Goal: Entertainment & Leisure: Consume media (video, audio)

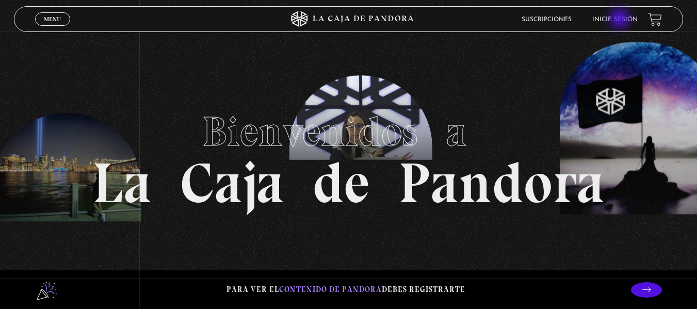
click at [621, 20] on link "Inicie sesión" at bounding box center [614, 20] width 45 height 6
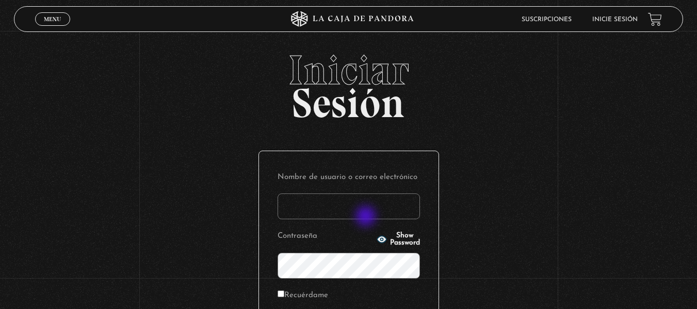
click at [367, 217] on input "Nombre de usuario o correo electrónico" at bounding box center [349, 207] width 142 height 26
type input "warianogz@hotmail.com"
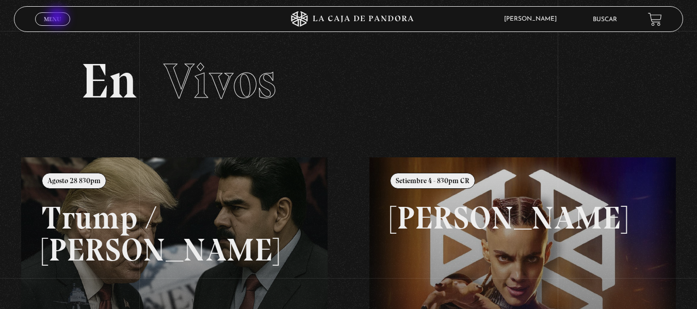
click at [58, 18] on span "Menu" at bounding box center [52, 19] width 17 height 6
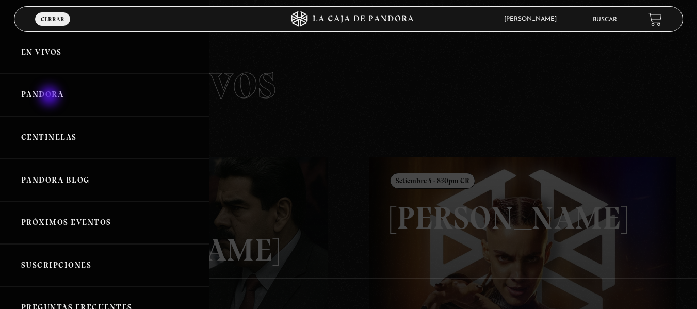
click at [51, 97] on link "Pandora" at bounding box center [104, 94] width 209 height 43
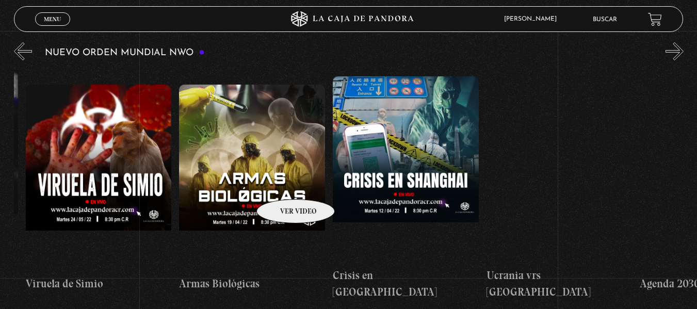
scroll to position [0, 8126]
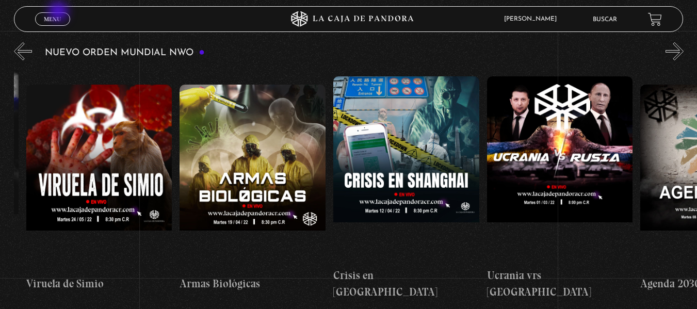
click at [59, 12] on link "Menu Cerrar" at bounding box center [52, 18] width 35 height 13
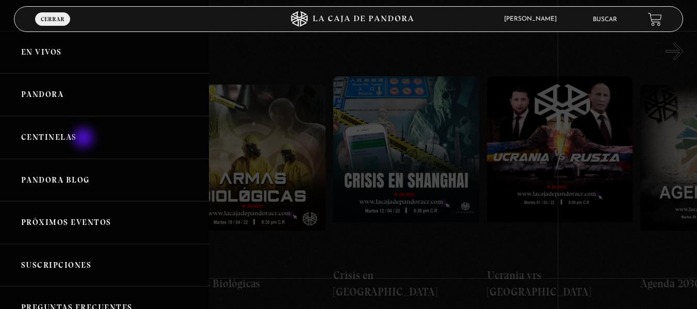
click at [85, 139] on link "Centinelas" at bounding box center [104, 137] width 209 height 43
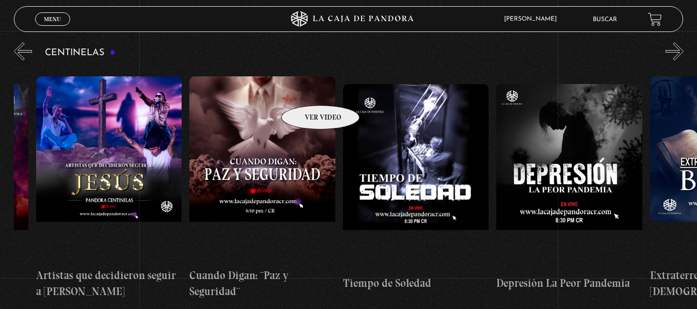
scroll to position [0, 4280]
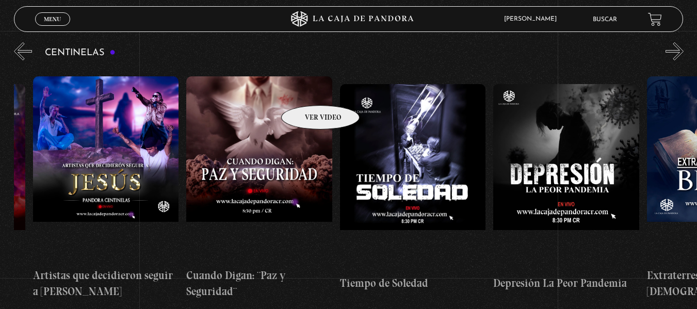
click at [307, 90] on figure at bounding box center [259, 169] width 146 height 186
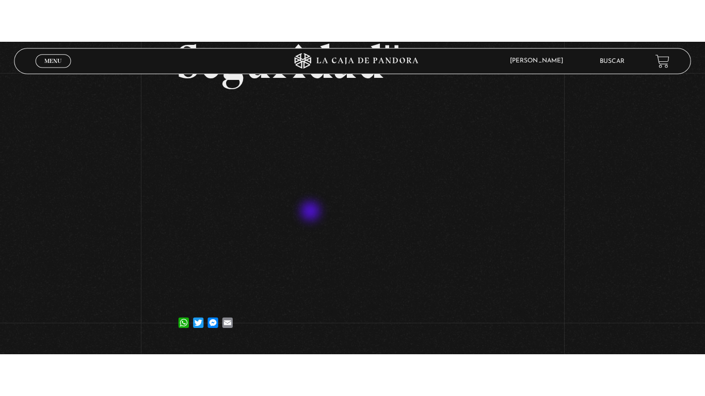
scroll to position [181, 0]
